Goal: Information Seeking & Learning: Find specific fact

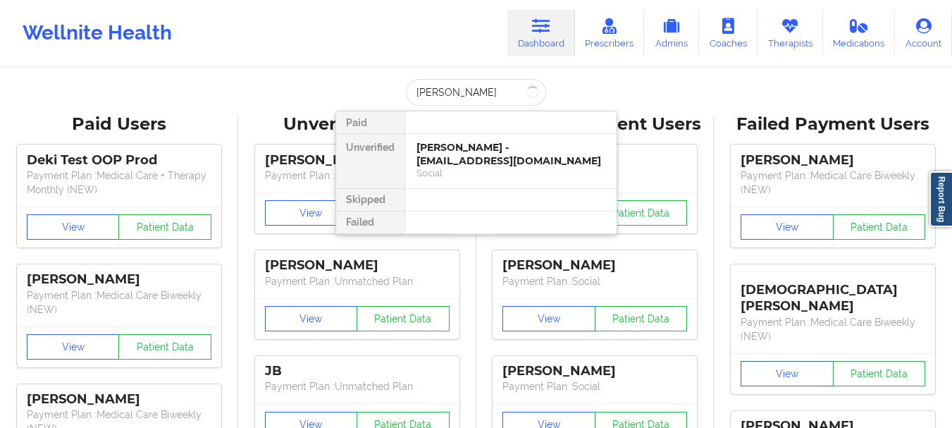
type input "[PERSON_NAME]"
click at [474, 165] on div "[PERSON_NAME] - [EMAIL_ADDRESS][DOMAIN_NAME]" at bounding box center [511, 154] width 189 height 26
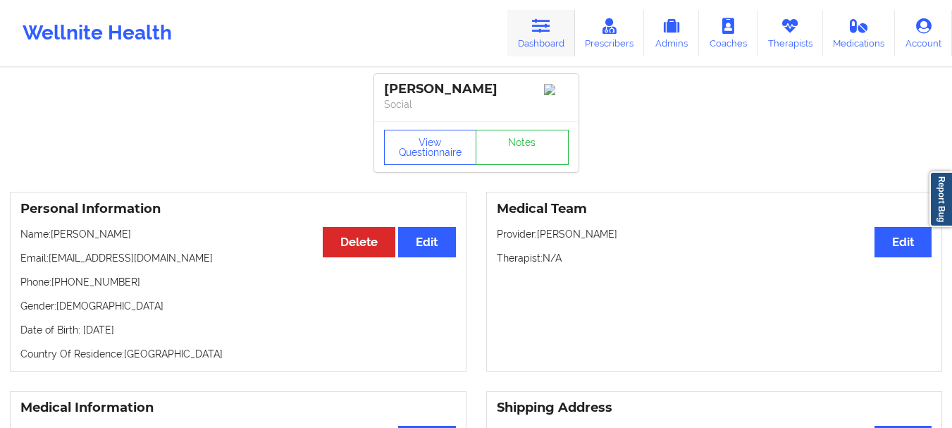
click at [558, 41] on link "Dashboard" at bounding box center [542, 33] width 68 height 47
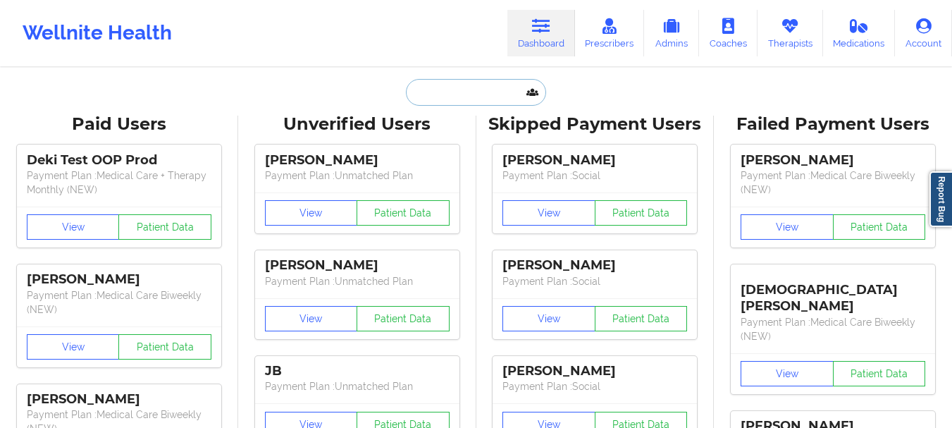
click at [477, 96] on input "text" at bounding box center [476, 92] width 140 height 27
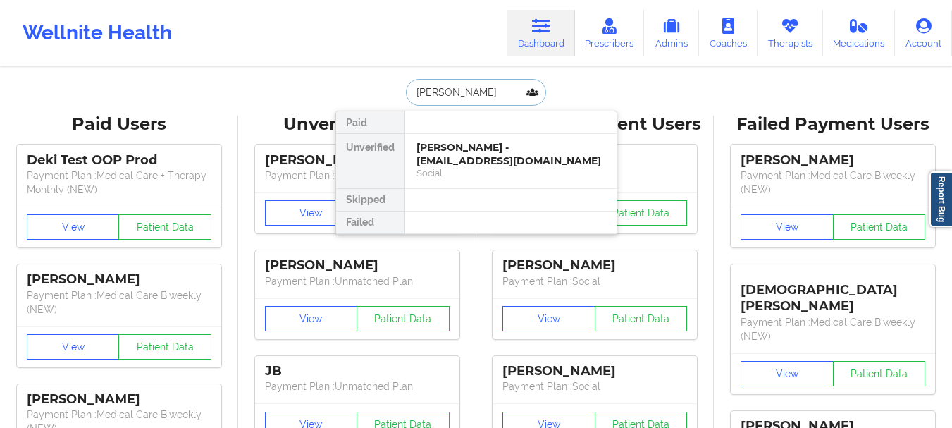
type input "[PERSON_NAME]"
click at [494, 180] on div "[PERSON_NAME] - [EMAIL_ADDRESS][DOMAIN_NAME] Social" at bounding box center [511, 161] width 212 height 54
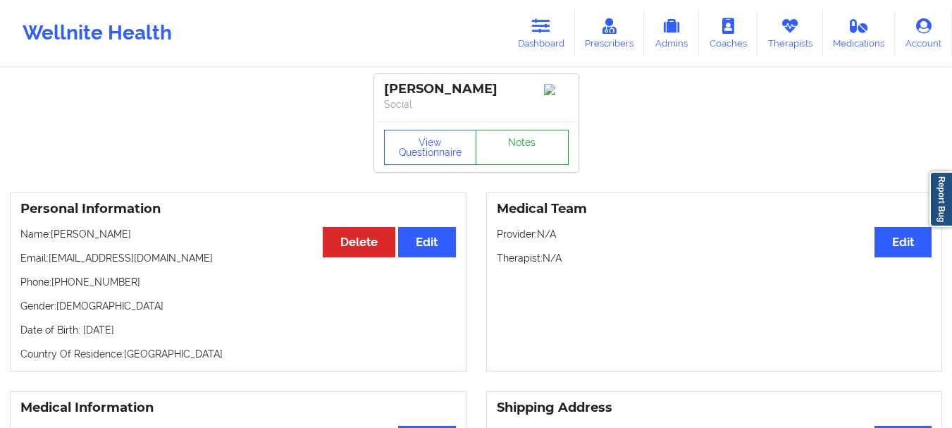
click at [512, 154] on link "Notes" at bounding box center [522, 147] width 93 height 35
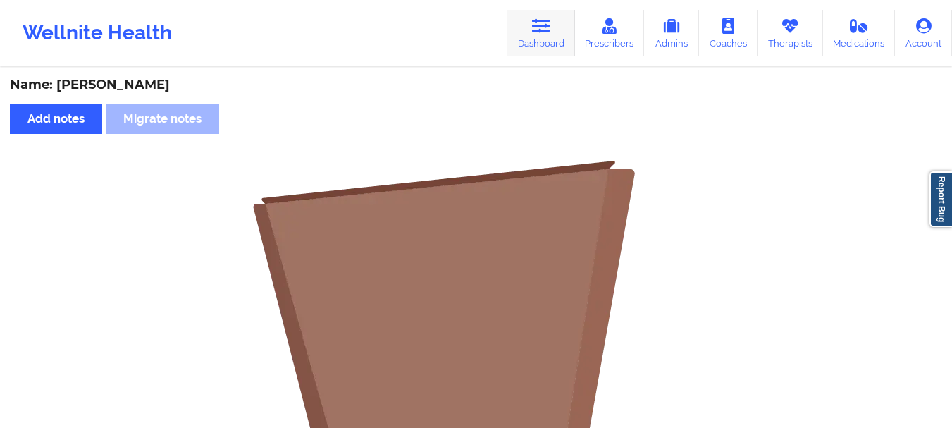
click at [527, 38] on link "Dashboard" at bounding box center [542, 33] width 68 height 47
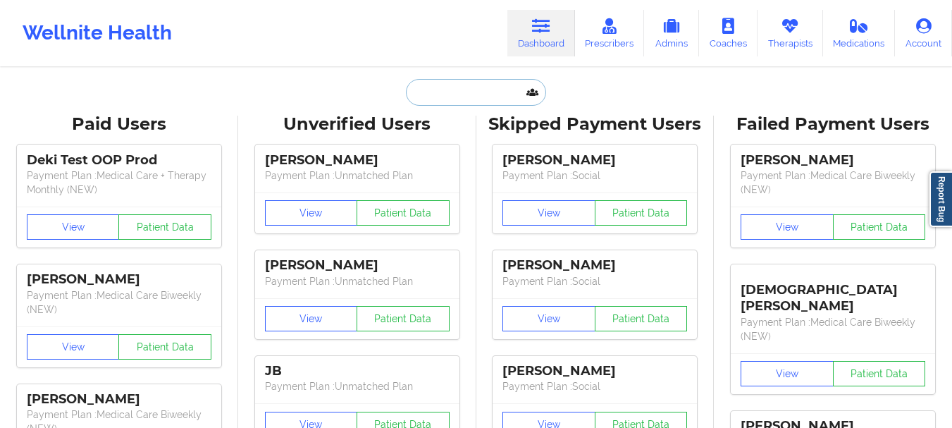
click at [498, 94] on input "text" at bounding box center [476, 92] width 140 height 27
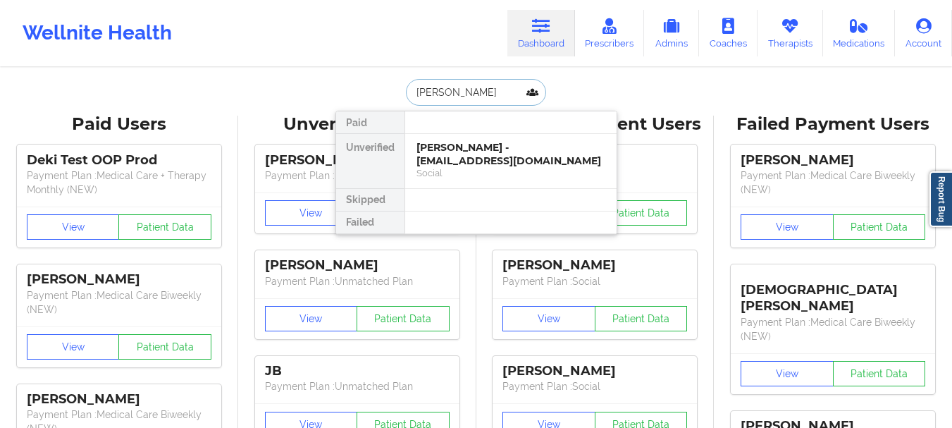
type input "[PERSON_NAME]"
click at [483, 141] on div "[PERSON_NAME] - [EMAIL_ADDRESS][DOMAIN_NAME]" at bounding box center [511, 154] width 189 height 26
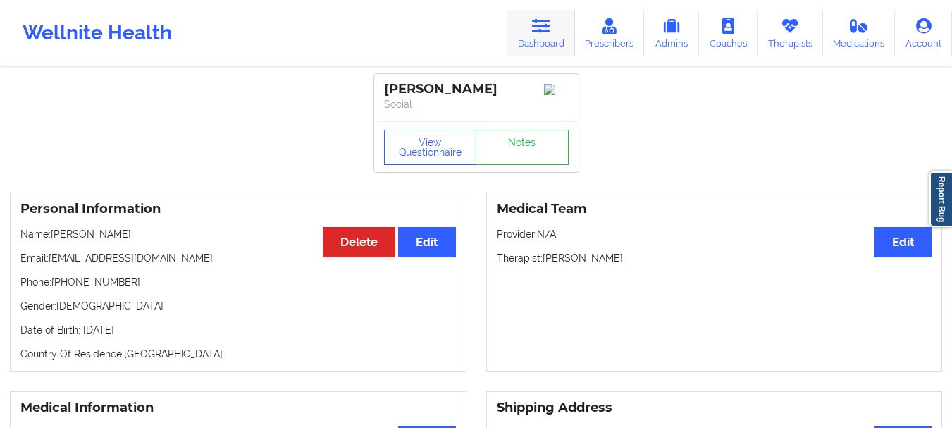
click at [535, 54] on link "Dashboard" at bounding box center [542, 33] width 68 height 47
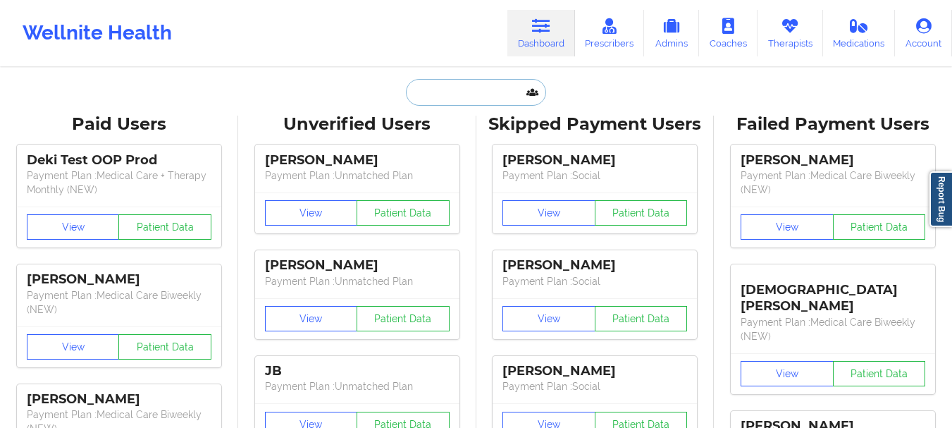
click at [476, 89] on input "text" at bounding box center [476, 92] width 140 height 27
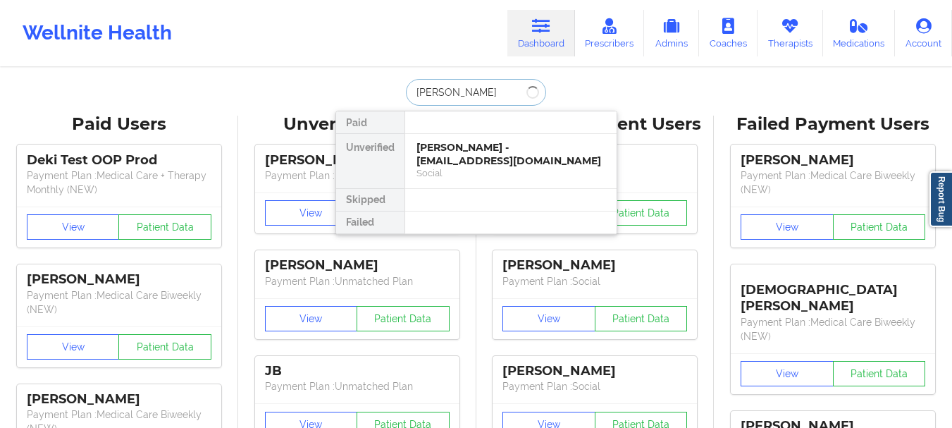
type input "[PERSON_NAME]"
click at [474, 162] on div "[PERSON_NAME] - [EMAIL_ADDRESS][DOMAIN_NAME]" at bounding box center [511, 154] width 189 height 26
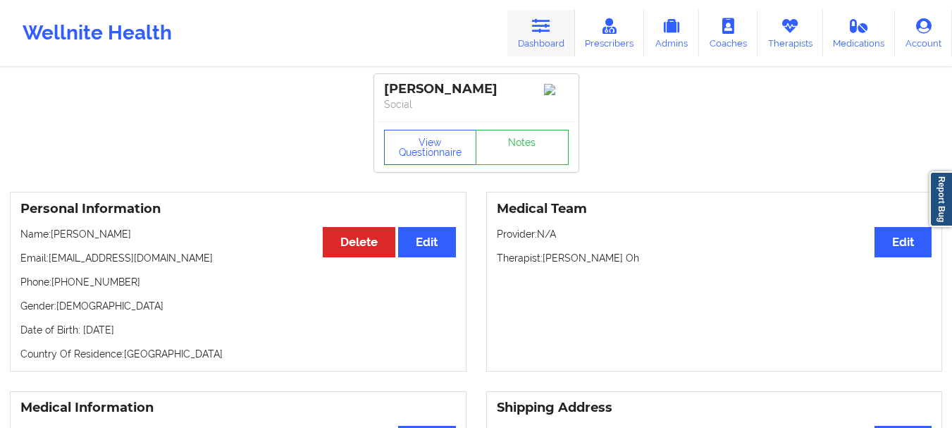
click at [544, 16] on link "Dashboard" at bounding box center [542, 33] width 68 height 47
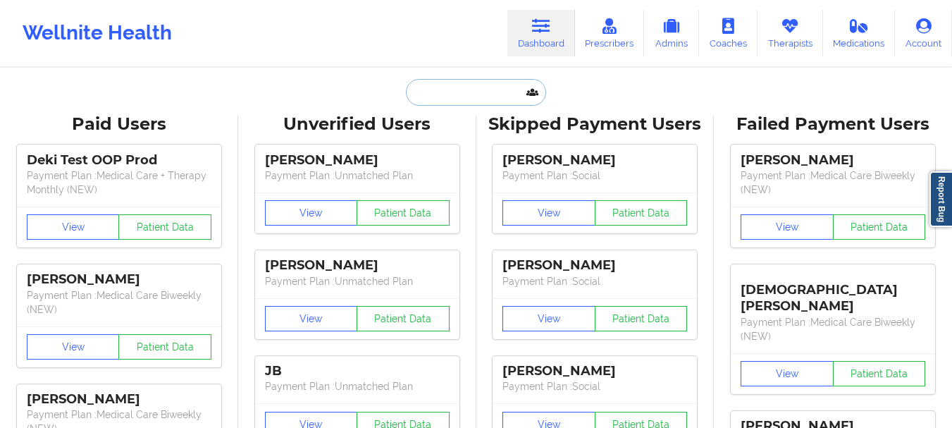
click at [440, 94] on input "text" at bounding box center [476, 92] width 140 height 27
paste input "[EMAIL_ADDRESS][DOMAIN_NAME]"
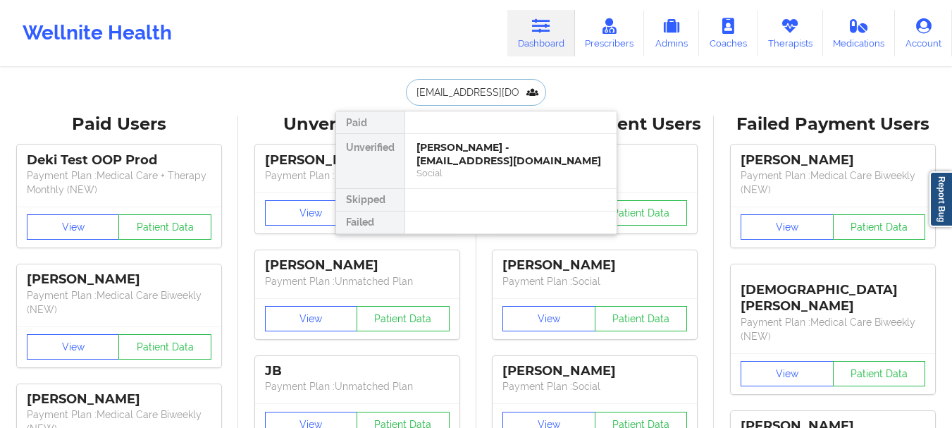
type input "[EMAIL_ADDRESS][DOMAIN_NAME]"
click at [479, 128] on div at bounding box center [511, 122] width 212 height 23
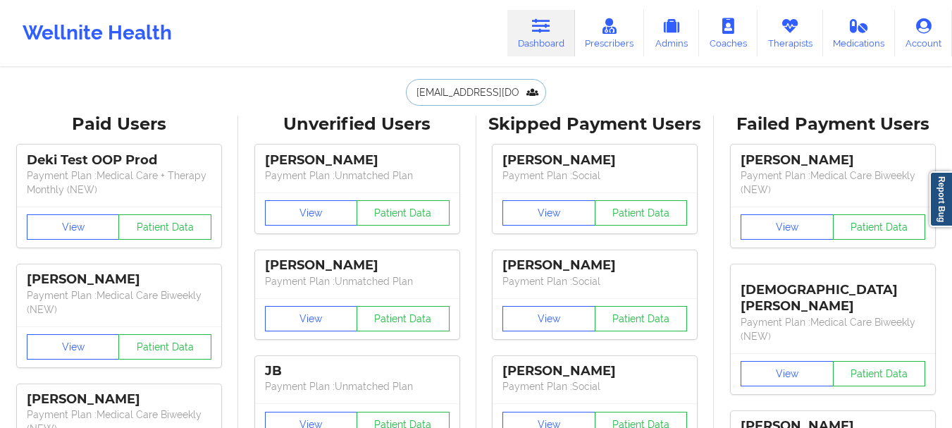
click at [482, 97] on input "[EMAIL_ADDRESS][DOMAIN_NAME]" at bounding box center [476, 92] width 140 height 27
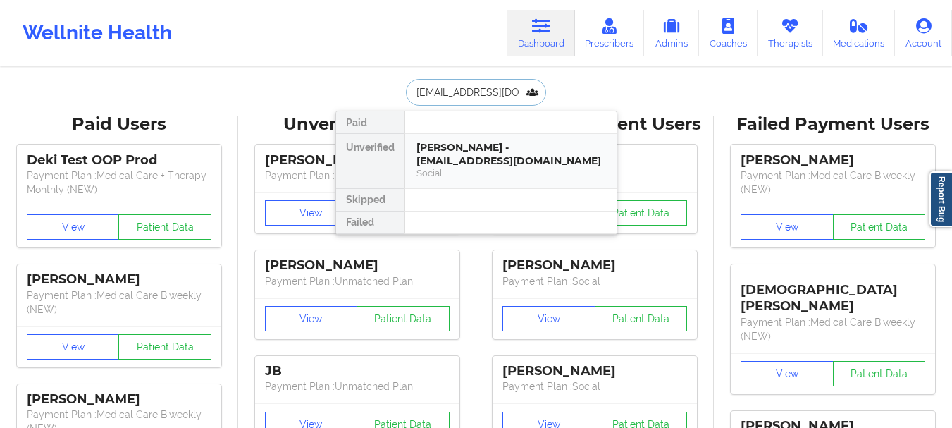
click at [481, 154] on div "[PERSON_NAME] - [EMAIL_ADDRESS][DOMAIN_NAME]" at bounding box center [511, 154] width 189 height 26
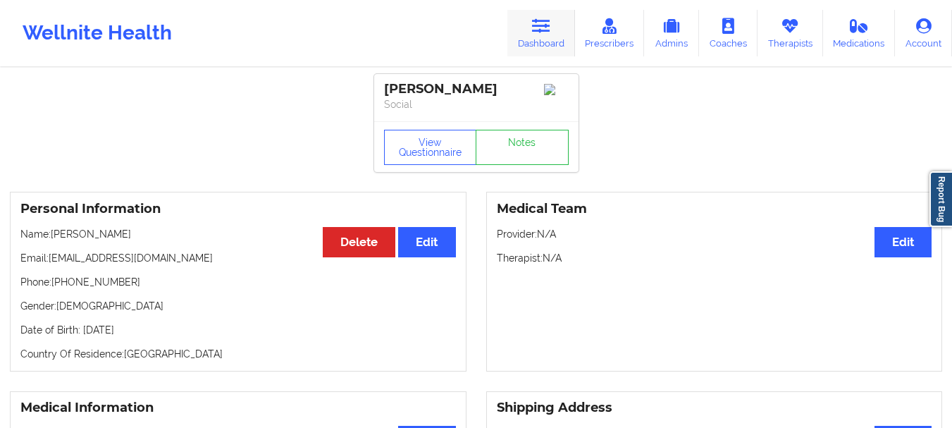
click at [537, 32] on icon at bounding box center [541, 26] width 18 height 16
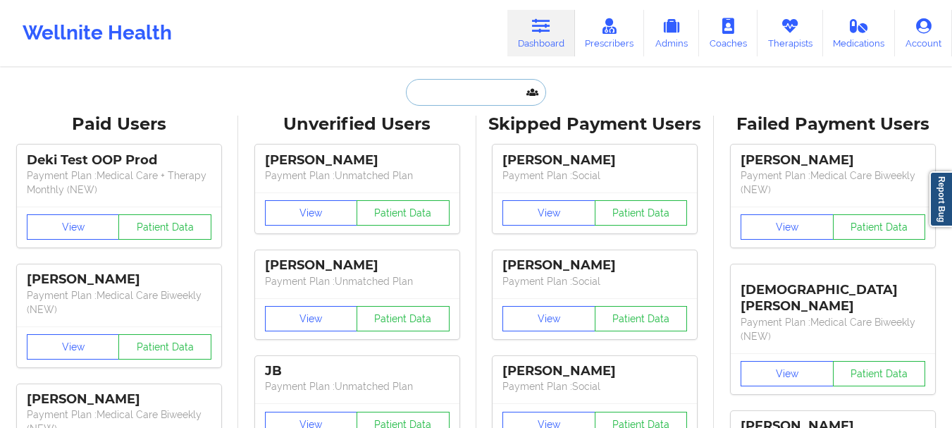
click at [443, 99] on input "text" at bounding box center [476, 92] width 140 height 27
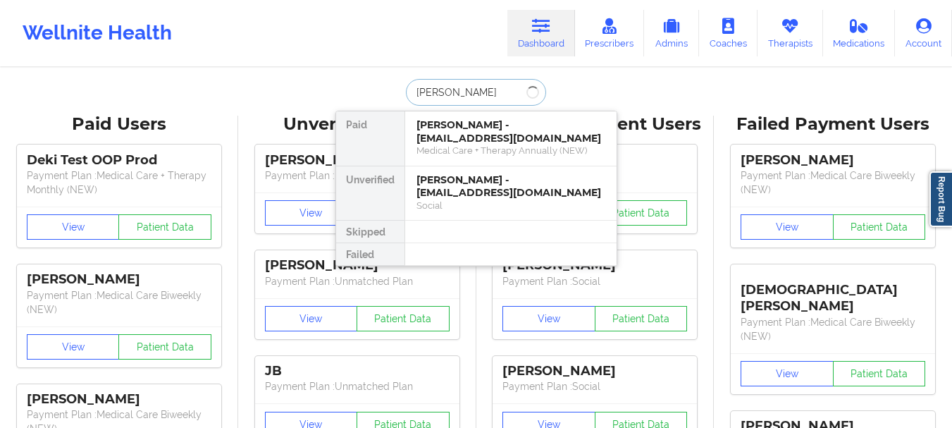
type input "[PERSON_NAME]"
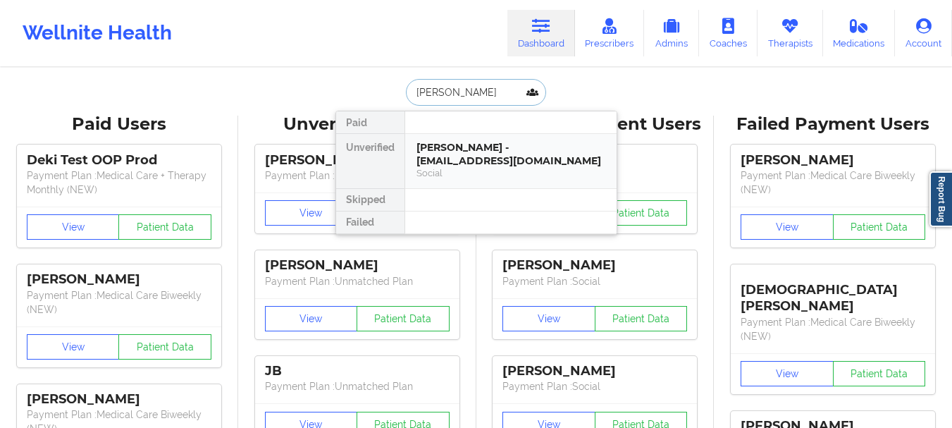
click at [512, 167] on div "Social" at bounding box center [511, 173] width 189 height 12
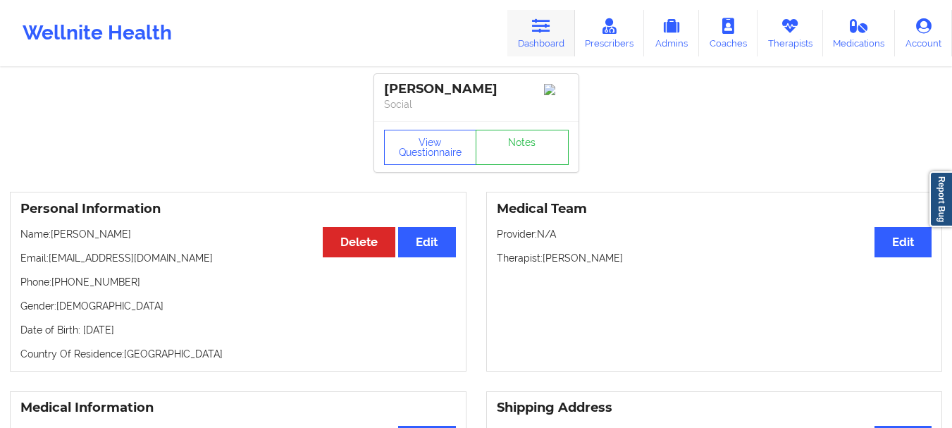
click at [541, 23] on icon at bounding box center [541, 26] width 18 height 16
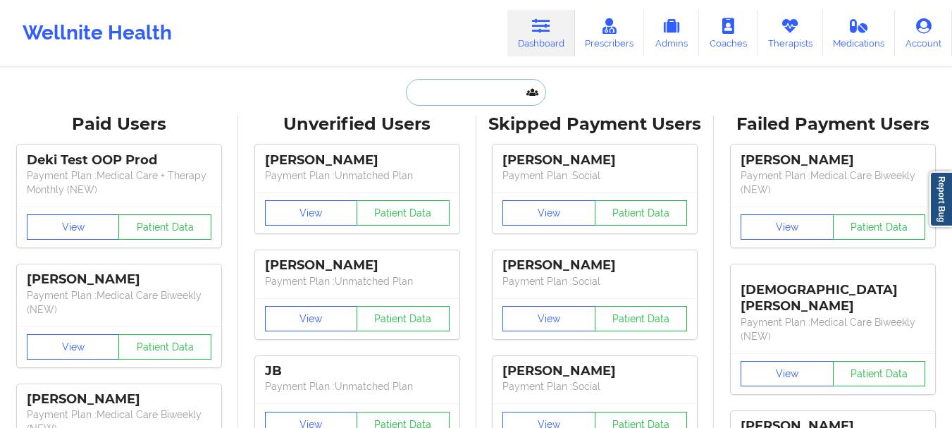
click at [466, 82] on input "text" at bounding box center [476, 92] width 140 height 27
paste input "[EMAIL_ADDRESS][DOMAIN_NAME]"
type input "[EMAIL_ADDRESS][DOMAIN_NAME]"
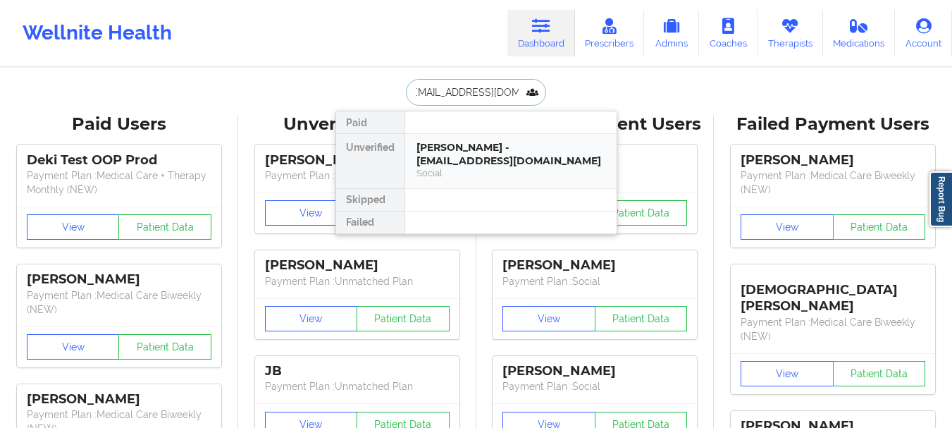
click at [475, 171] on div "Social" at bounding box center [511, 173] width 189 height 12
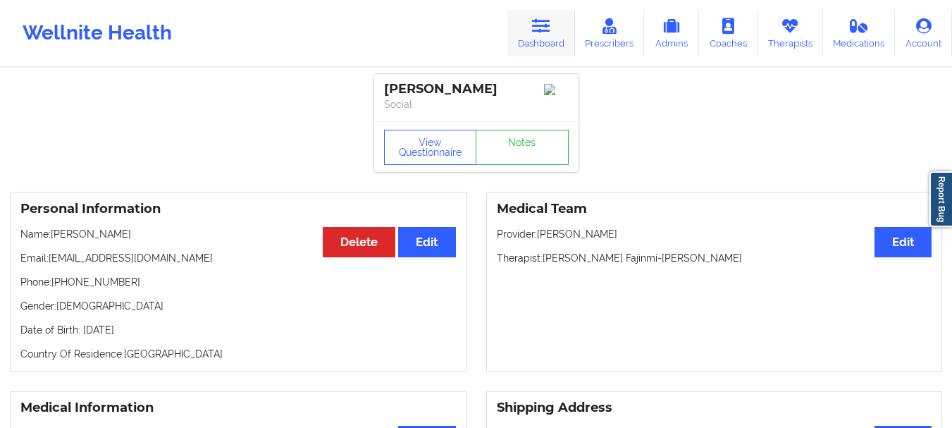
click at [551, 32] on icon at bounding box center [541, 26] width 18 height 16
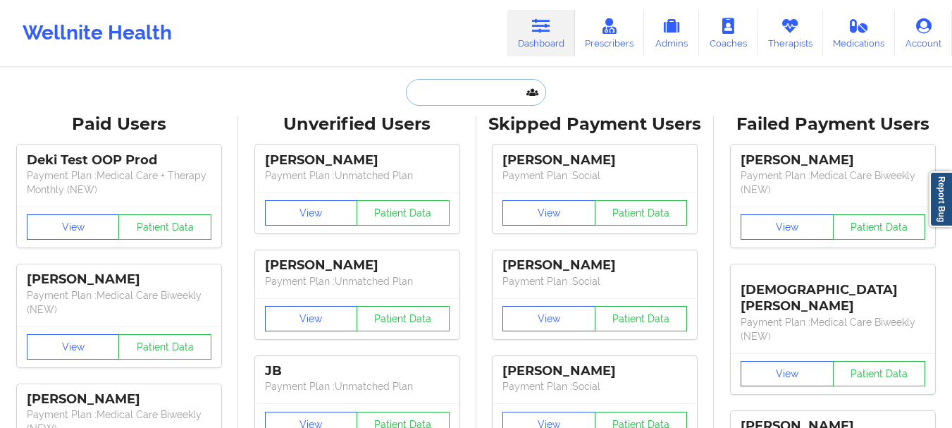
click at [455, 92] on input "text" at bounding box center [476, 92] width 140 height 27
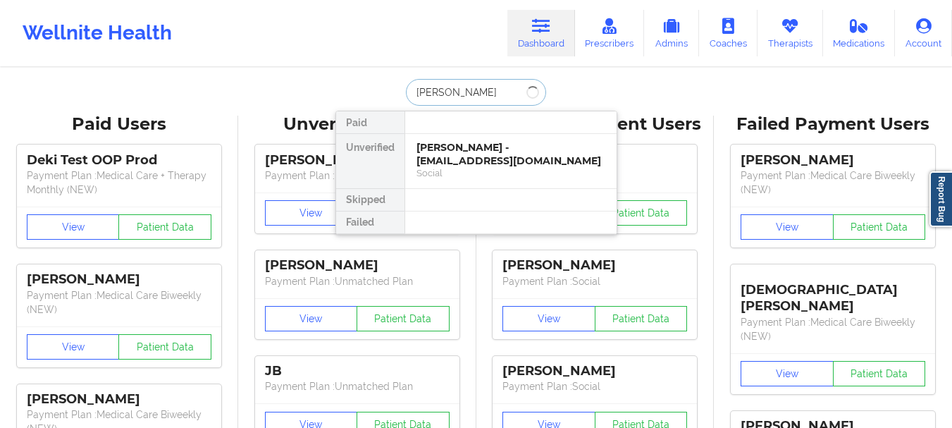
type input "[PERSON_NAME]"
click at [465, 158] on div "[PERSON_NAME] - [EMAIL_ADDRESS][DOMAIN_NAME]" at bounding box center [511, 154] width 189 height 26
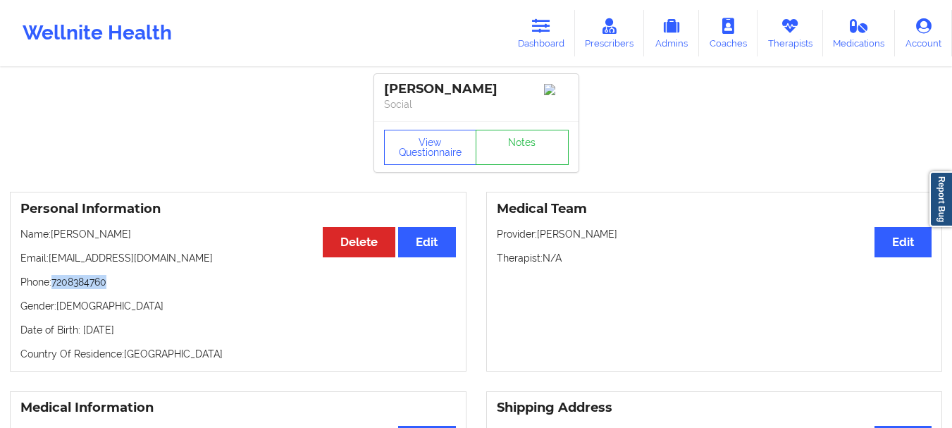
drag, startPoint x: 113, startPoint y: 298, endPoint x: 55, endPoint y: 300, distance: 57.8
click at [55, 289] on p "Phone: [PHONE_NUMBER]" at bounding box center [238, 282] width 436 height 14
copy p "7208384760"
click at [539, 52] on link "Dashboard" at bounding box center [542, 33] width 68 height 47
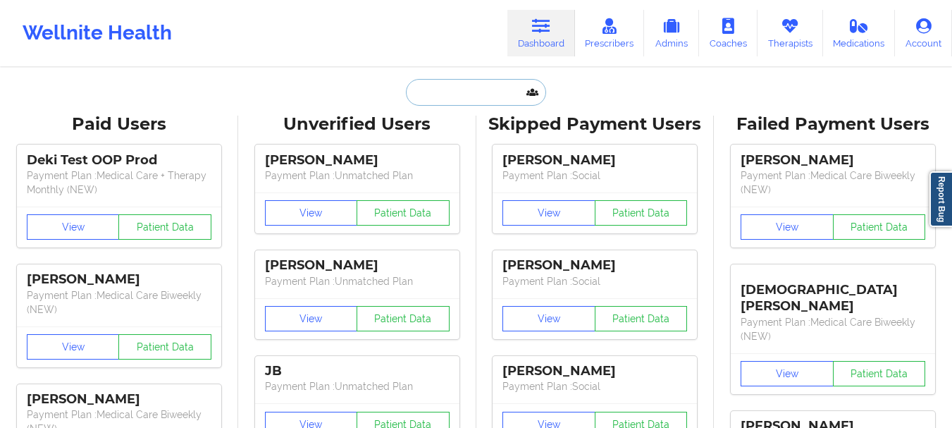
click at [456, 103] on input "text" at bounding box center [476, 92] width 140 height 27
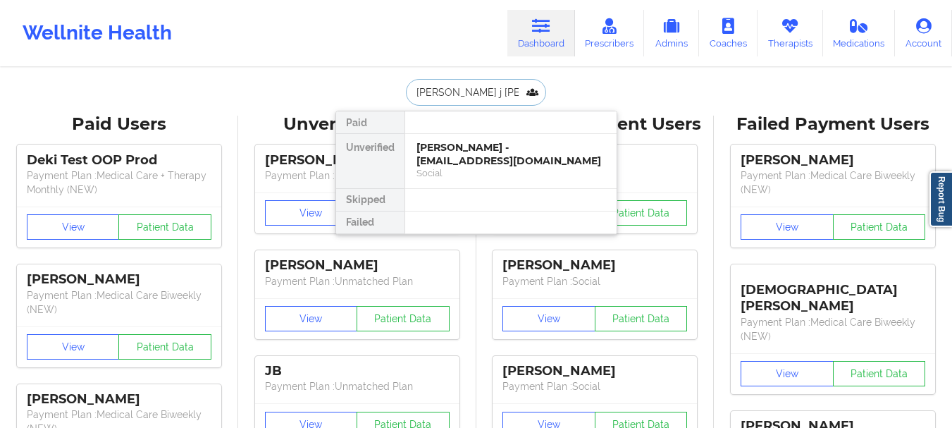
type input "[PERSON_NAME]"
click at [450, 155] on div "[PERSON_NAME] - [PERSON_NAME][EMAIL_ADDRESS][DOMAIN_NAME]" at bounding box center [511, 154] width 189 height 26
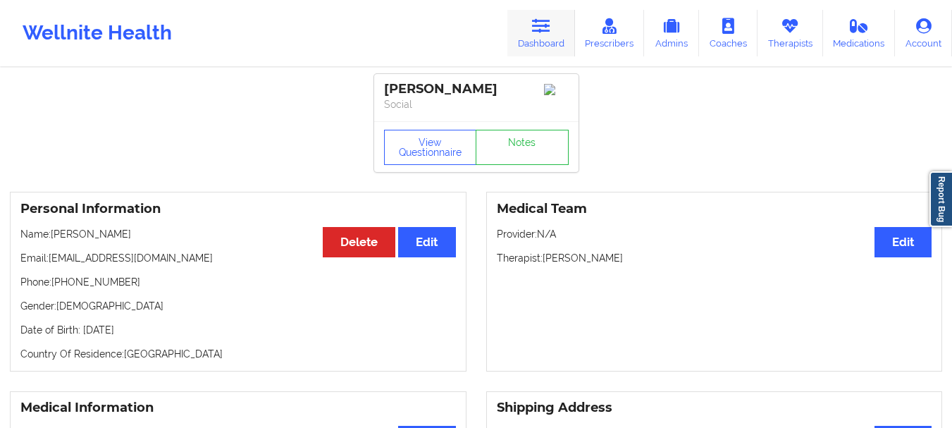
click at [544, 33] on icon at bounding box center [541, 26] width 18 height 16
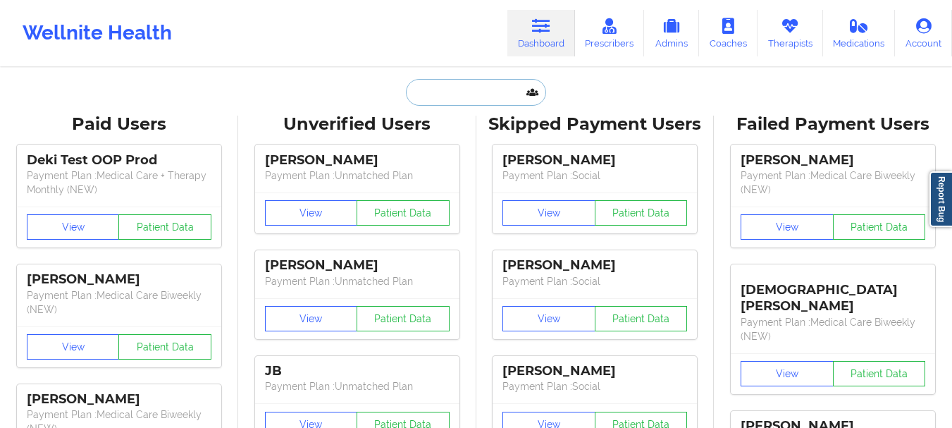
click at [482, 88] on input "text" at bounding box center [476, 92] width 140 height 27
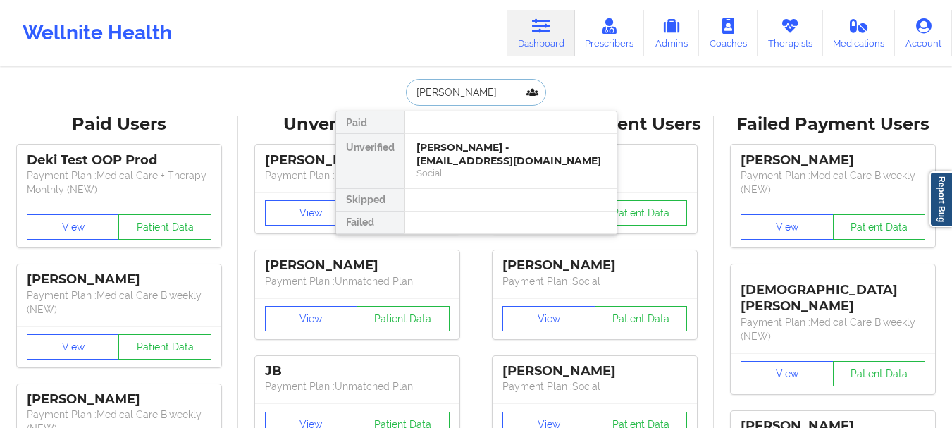
type input "[PERSON_NAME]"
click at [477, 133] on div at bounding box center [511, 122] width 212 height 23
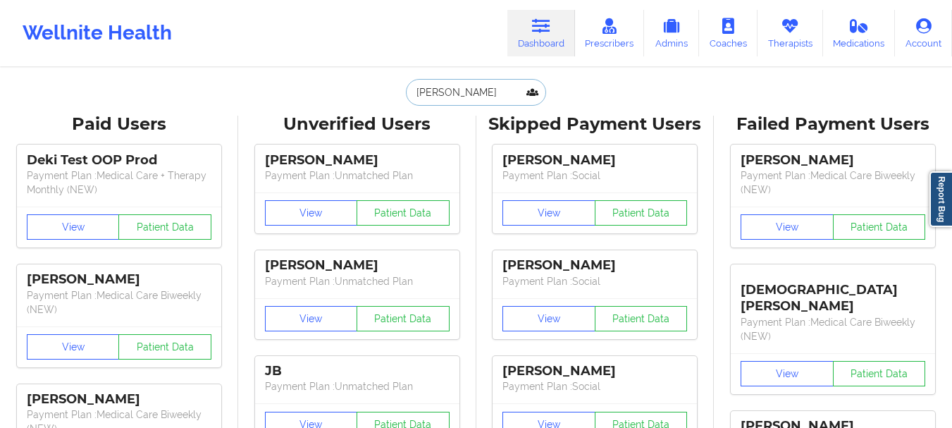
click at [474, 90] on input "[PERSON_NAME]" at bounding box center [476, 92] width 140 height 27
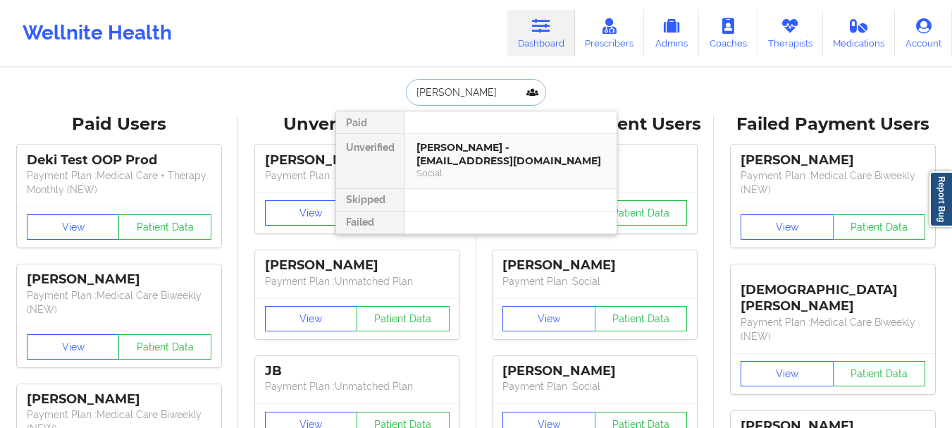
click at [465, 142] on div "[PERSON_NAME] - [EMAIL_ADDRESS][DOMAIN_NAME]" at bounding box center [511, 154] width 189 height 26
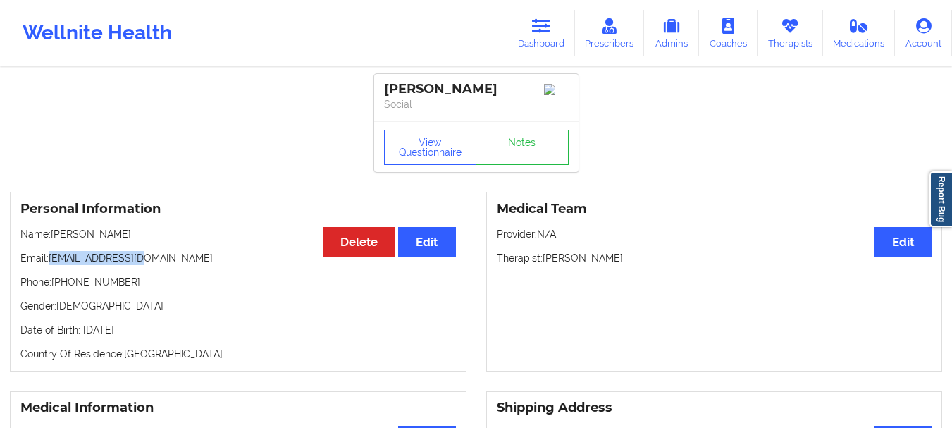
drag, startPoint x: 133, startPoint y: 264, endPoint x: 50, endPoint y: 262, distance: 83.2
click at [50, 262] on p "Email: [EMAIL_ADDRESS][DOMAIN_NAME]" at bounding box center [238, 258] width 436 height 14
copy p "[EMAIL_ADDRESS][DOMAIN_NAME]"
